Goal: Communication & Community: Answer question/provide support

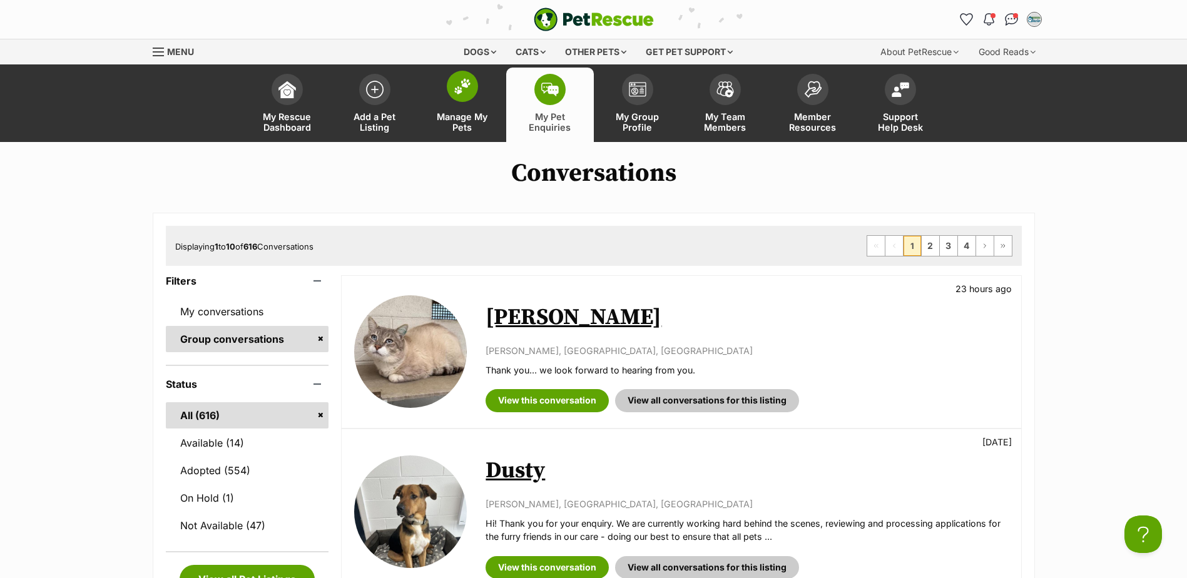
click at [460, 85] on img at bounding box center [463, 86] width 18 height 16
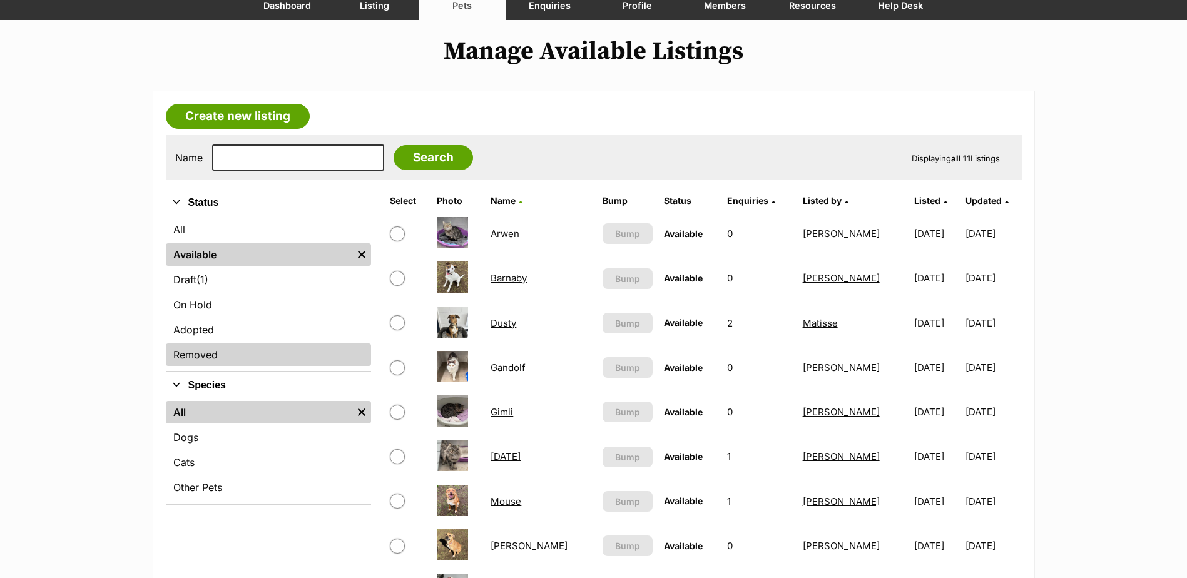
scroll to position [125, 0]
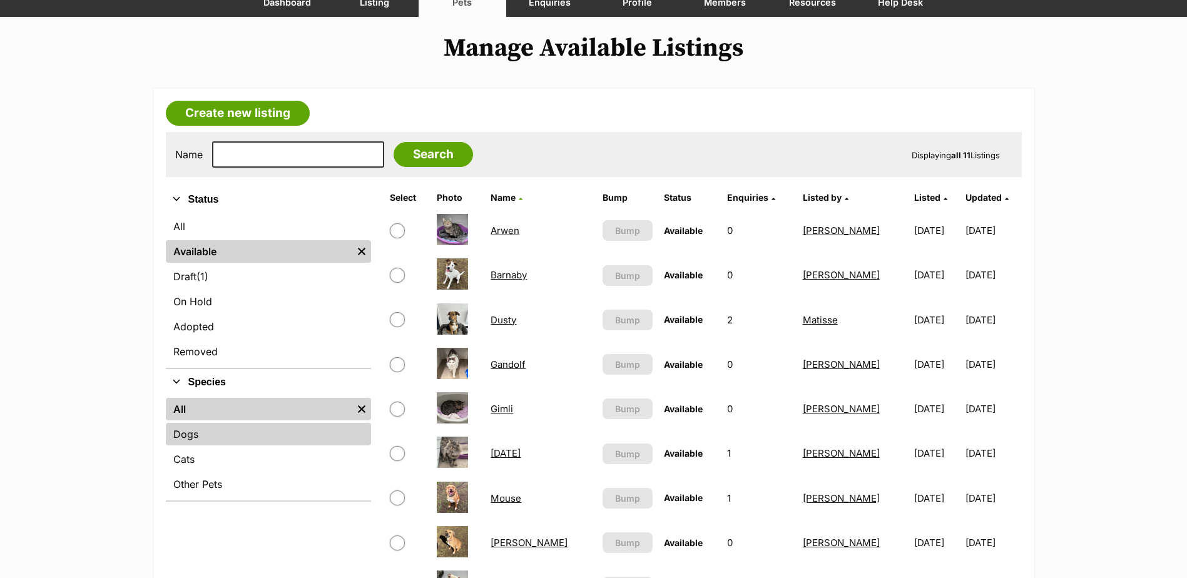
click at [242, 428] on link "Dogs" at bounding box center [268, 434] width 205 height 23
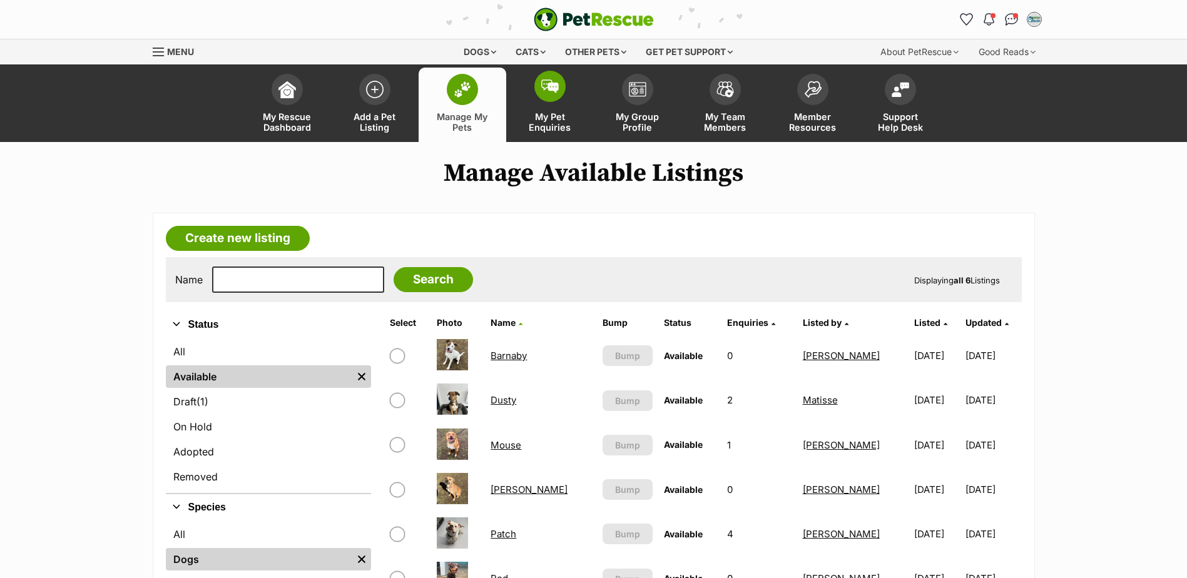
click at [527, 96] on link "My Pet Enquiries" at bounding box center [550, 105] width 88 height 74
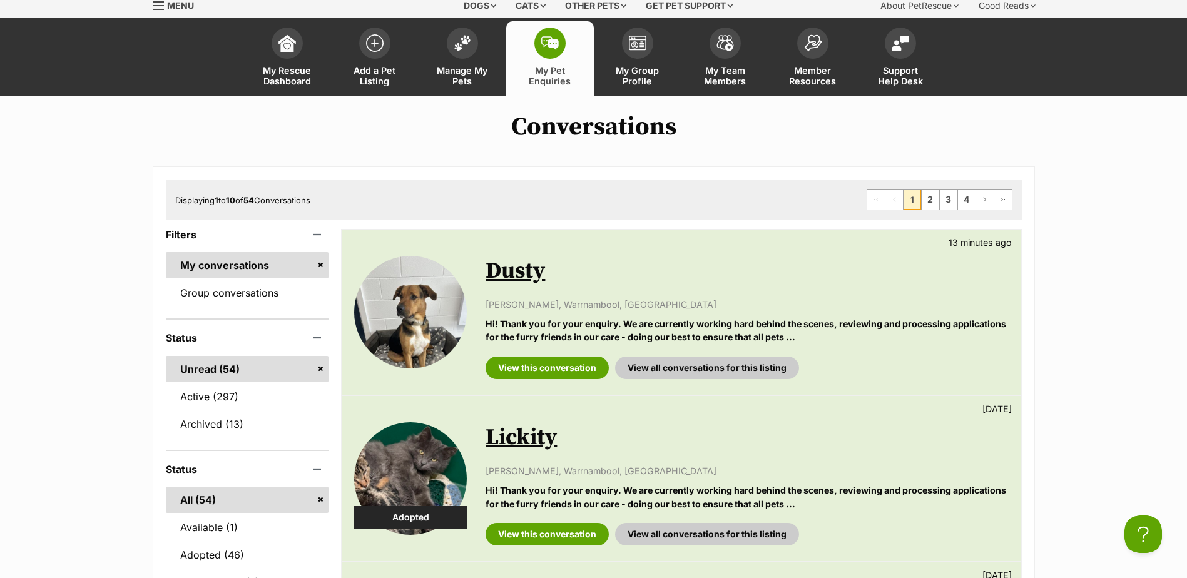
scroll to position [125, 0]
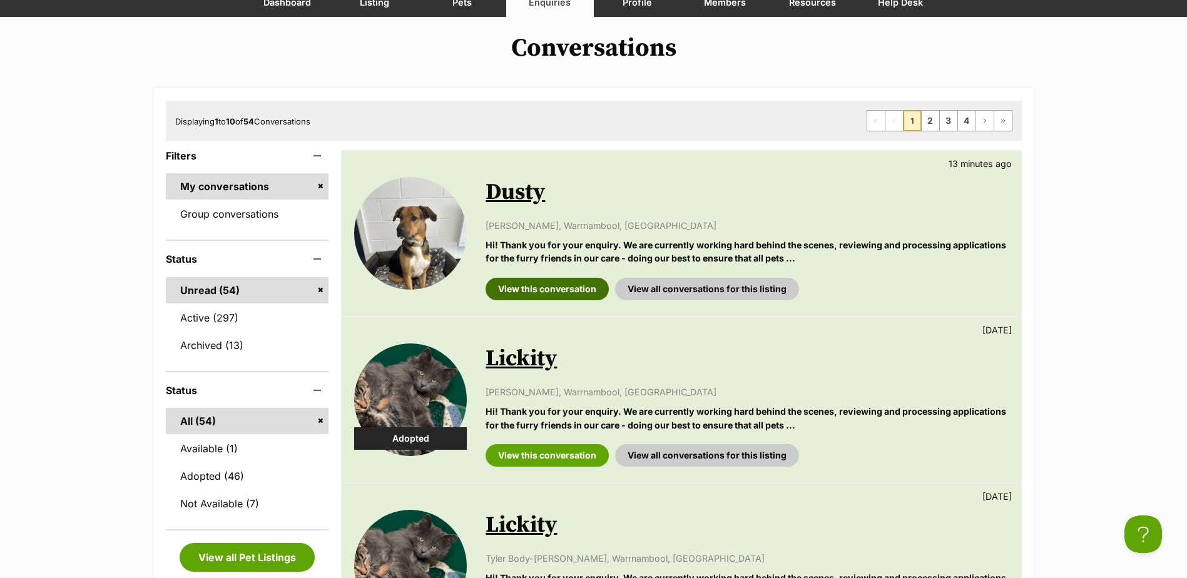
click at [555, 289] on link "View this conversation" at bounding box center [546, 289] width 123 height 23
